Goal: Book appointment/travel/reservation

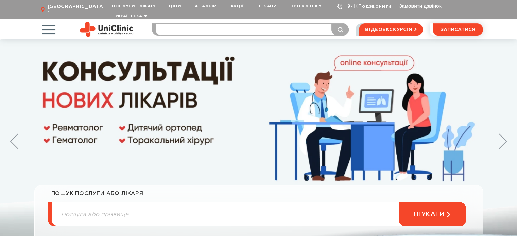
click at [198, 26] on input "search" at bounding box center [252, 30] width 193 height 12
type input "Y"
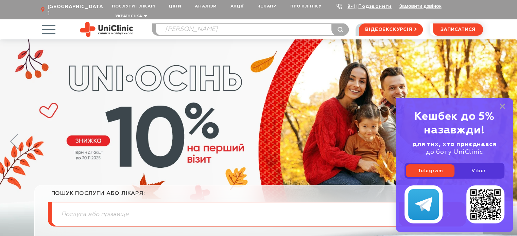
type input "Назарова"
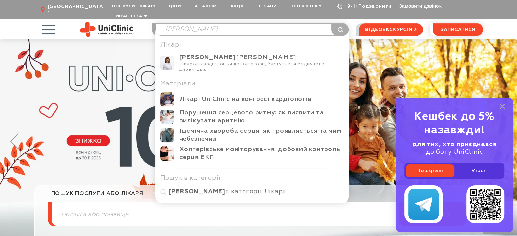
click at [284, 62] on div "Лікарка-кардіолог вищої категорії, Заступниця медичного директора" at bounding box center [262, 67] width 165 height 11
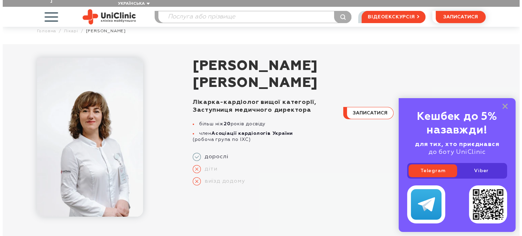
scroll to position [34, 0]
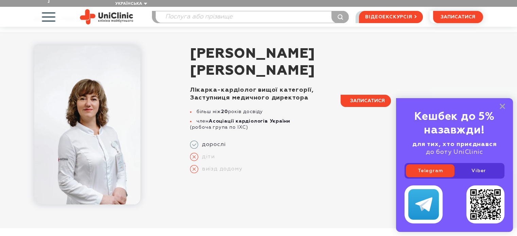
click at [364, 97] on button "записатися" at bounding box center [366, 101] width 50 height 12
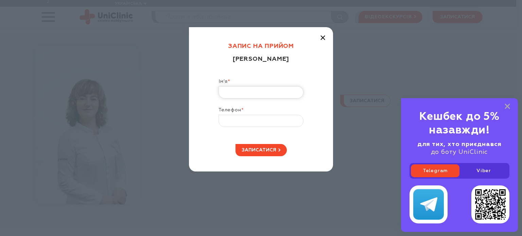
click at [238, 93] on input "Ім’я *" at bounding box center [261, 92] width 85 height 12
type input "Валентина"
click at [243, 119] on input "Телефон *" at bounding box center [261, 121] width 85 height 12
type input "+38 (066) 856-58-11"
click at [271, 148] on span "записатися" at bounding box center [259, 150] width 35 height 5
